Goal: Task Accomplishment & Management: Manage account settings

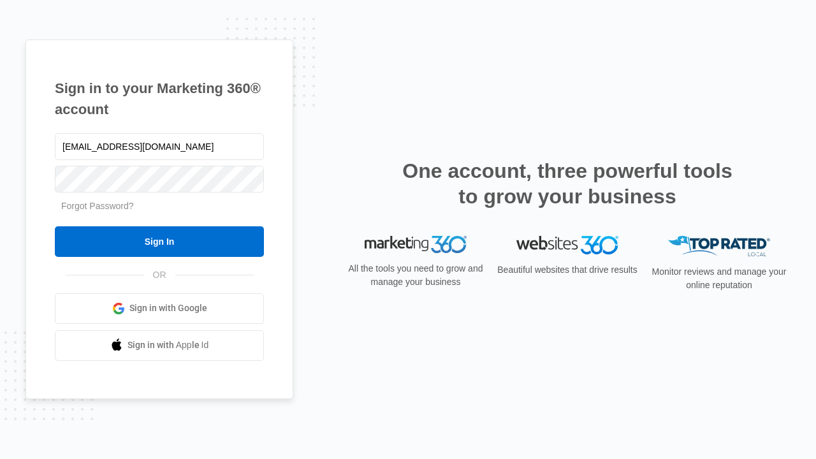
type input "dankie614@gmail.com"
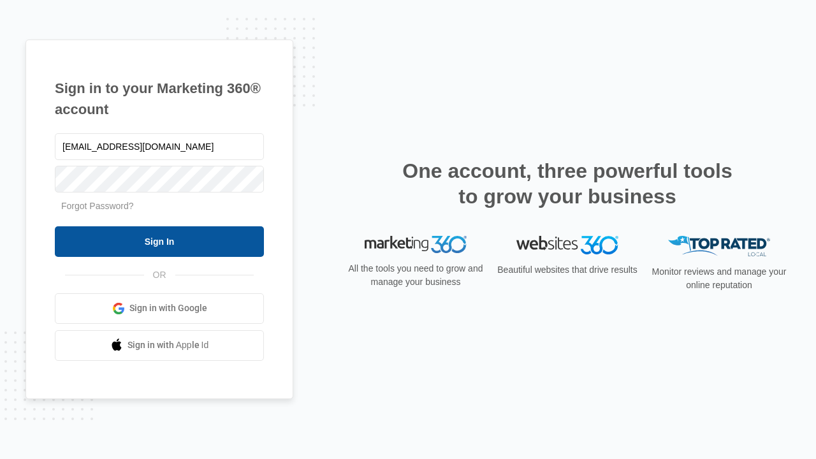
click at [159, 241] on input "Sign In" at bounding box center [159, 241] width 209 height 31
